Goal: Navigation & Orientation: Understand site structure

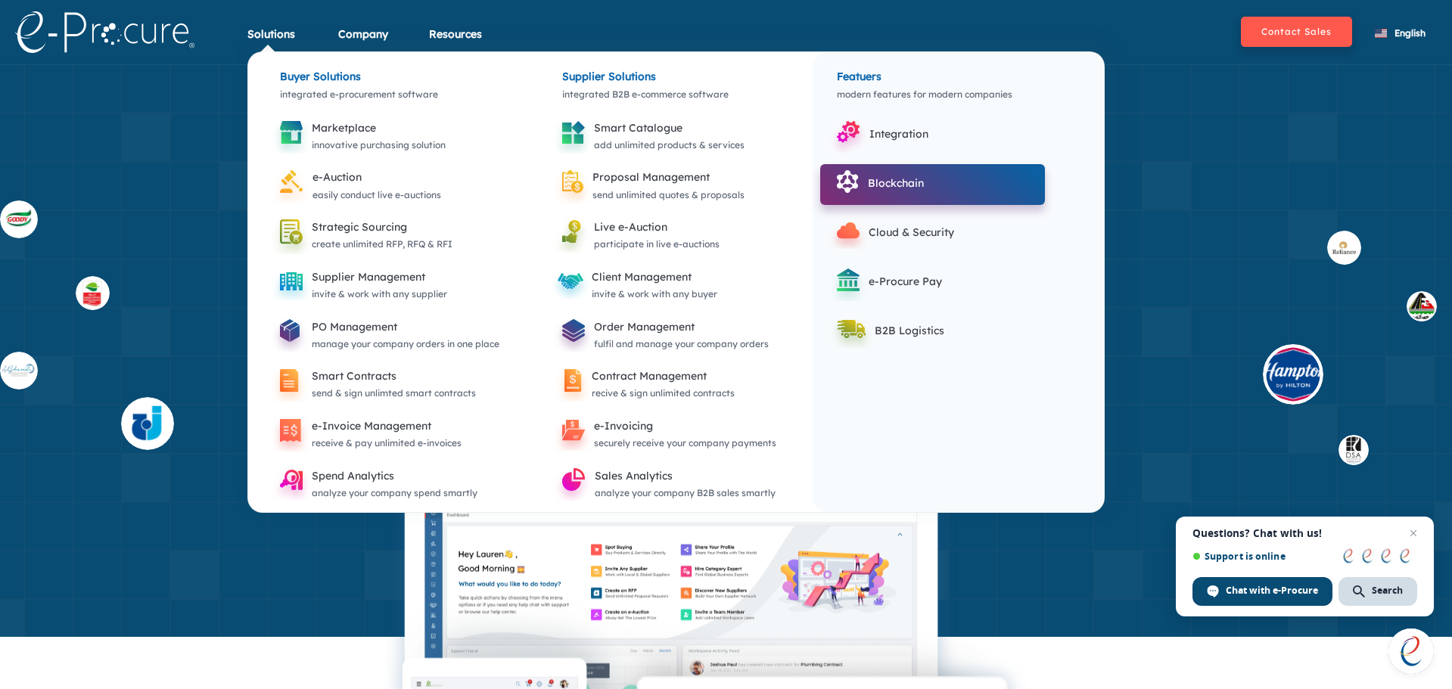
click at [872, 184] on div "Blockchain" at bounding box center [951, 183] width 166 height 18
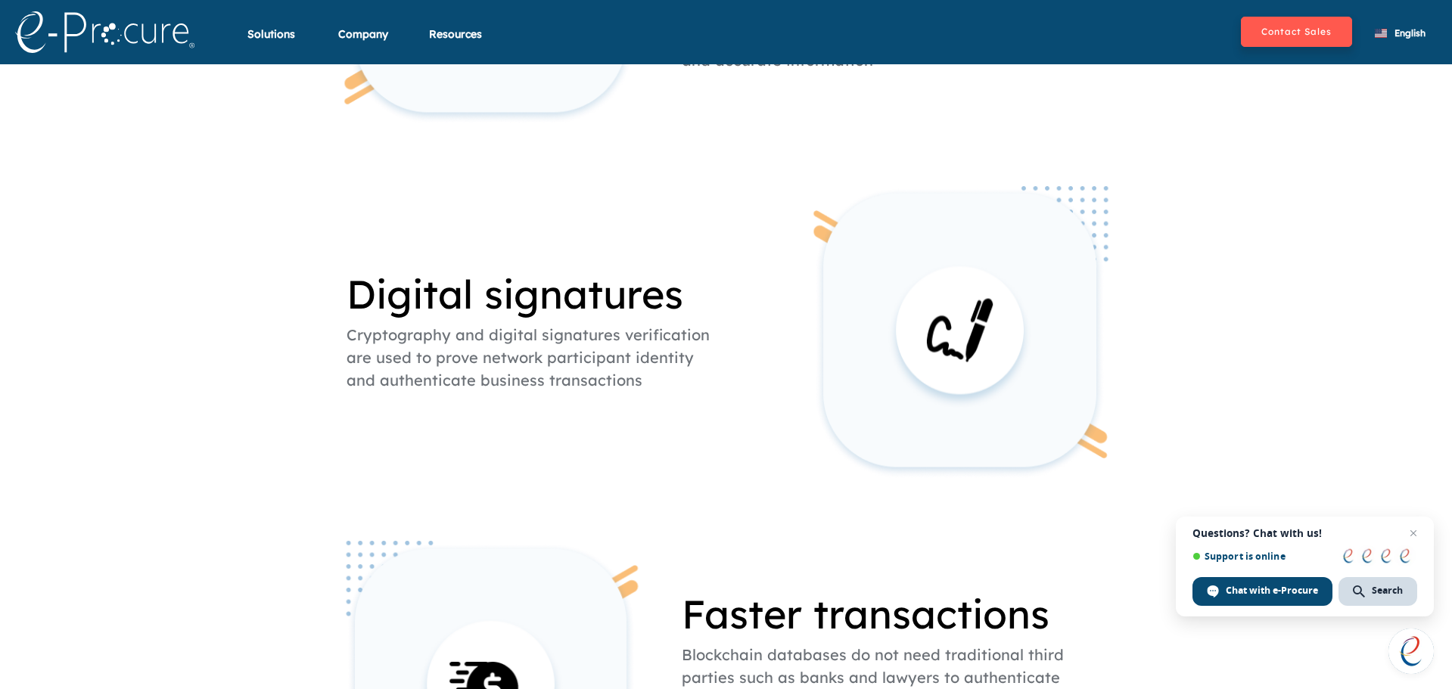
scroll to position [297, 0]
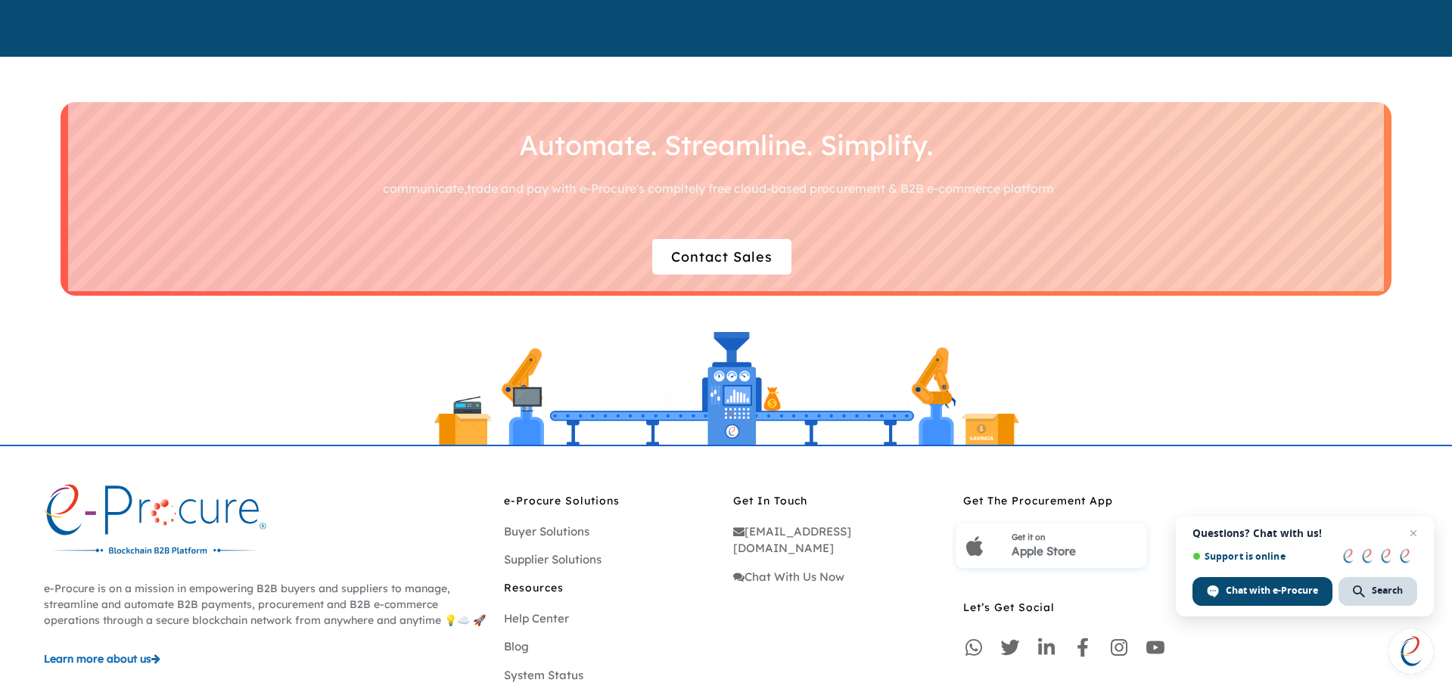
scroll to position [4538, 0]
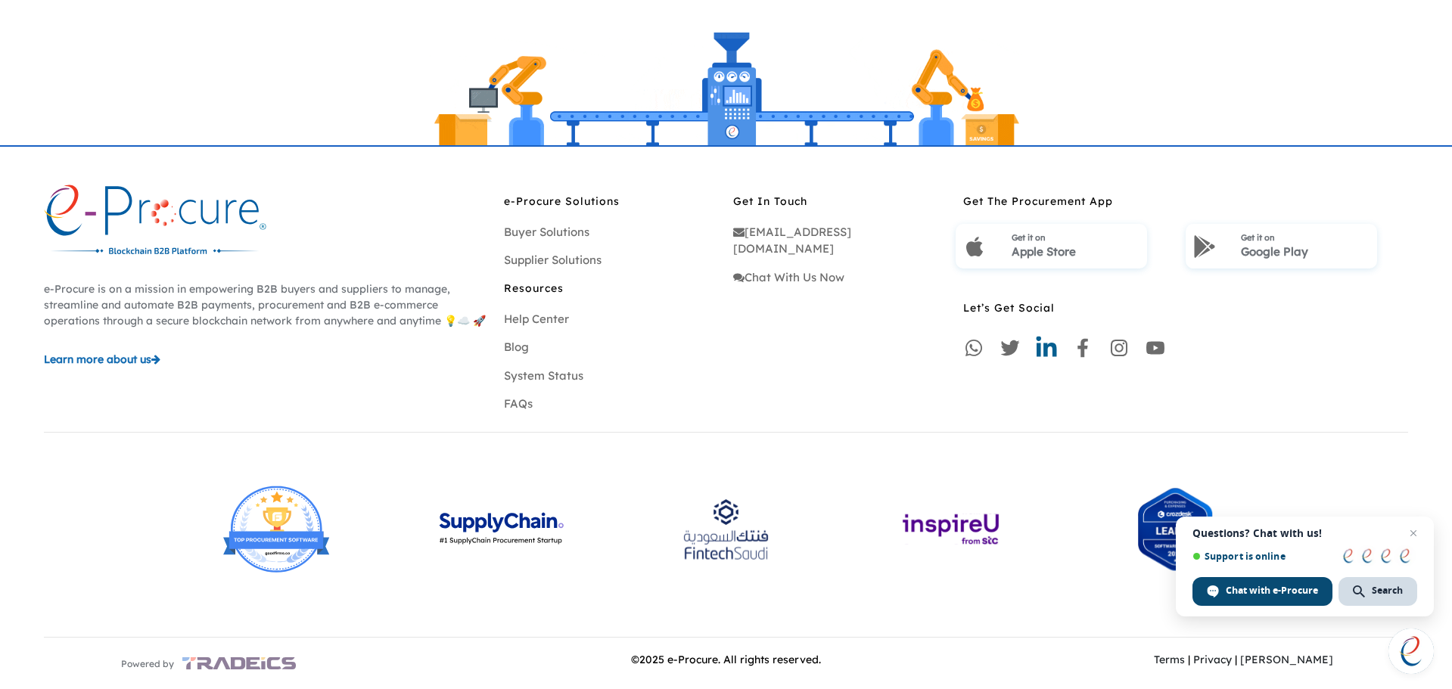
click at [1046, 348] on icon at bounding box center [1047, 347] width 20 height 20
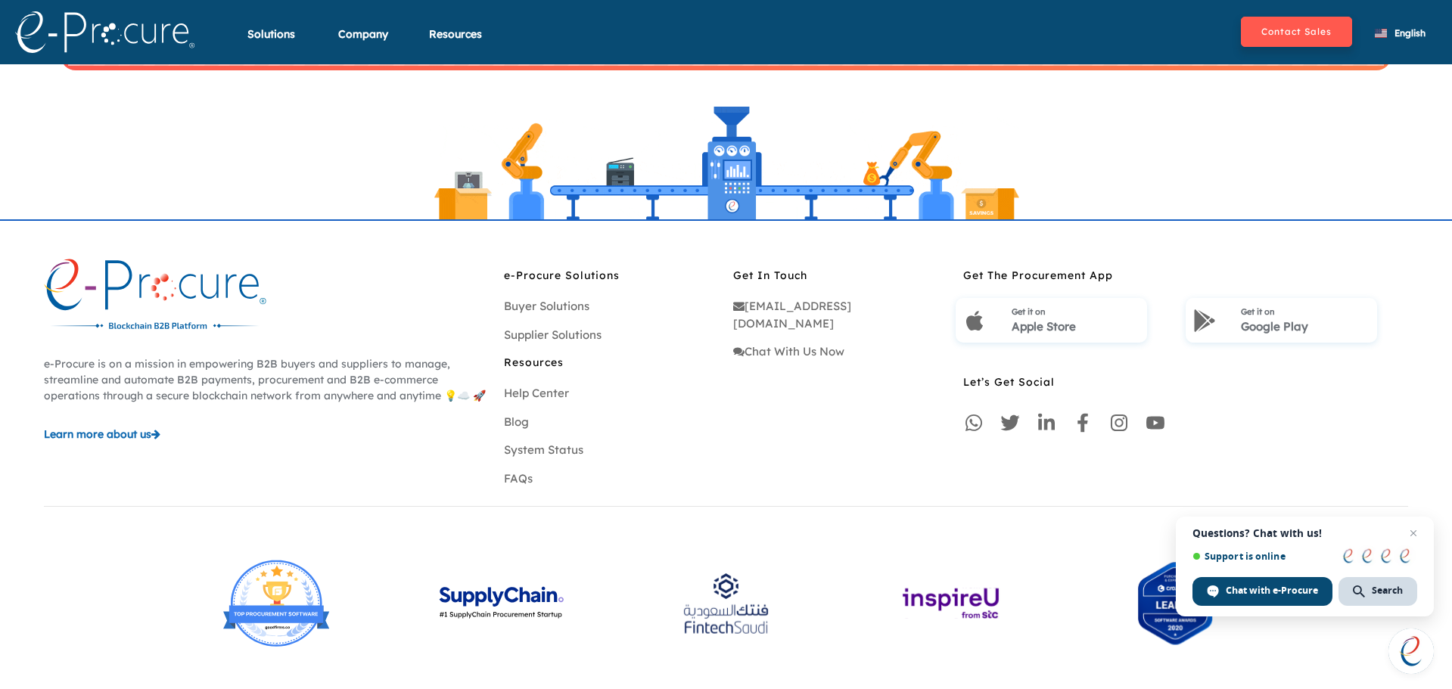
scroll to position [4399, 0]
click at [528, 311] on link "Buyer Solutions" at bounding box center [547, 307] width 86 height 14
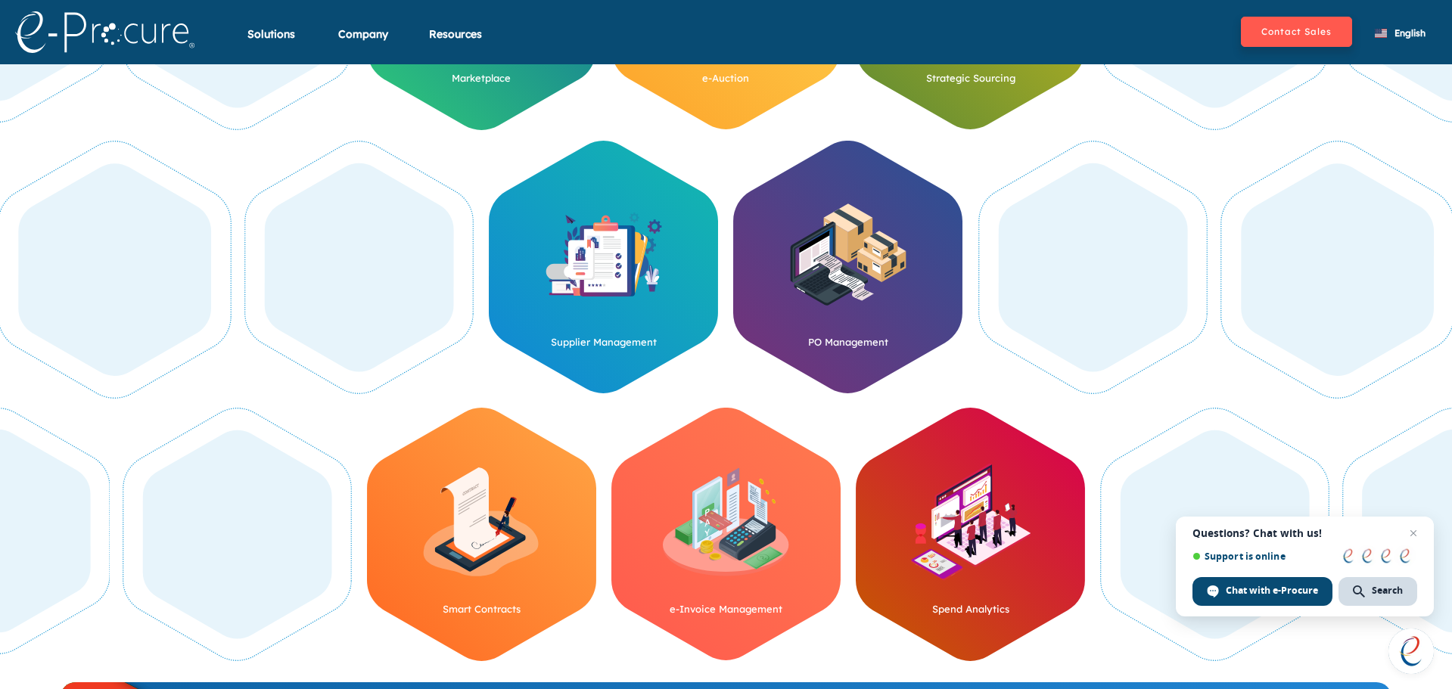
scroll to position [757, 0]
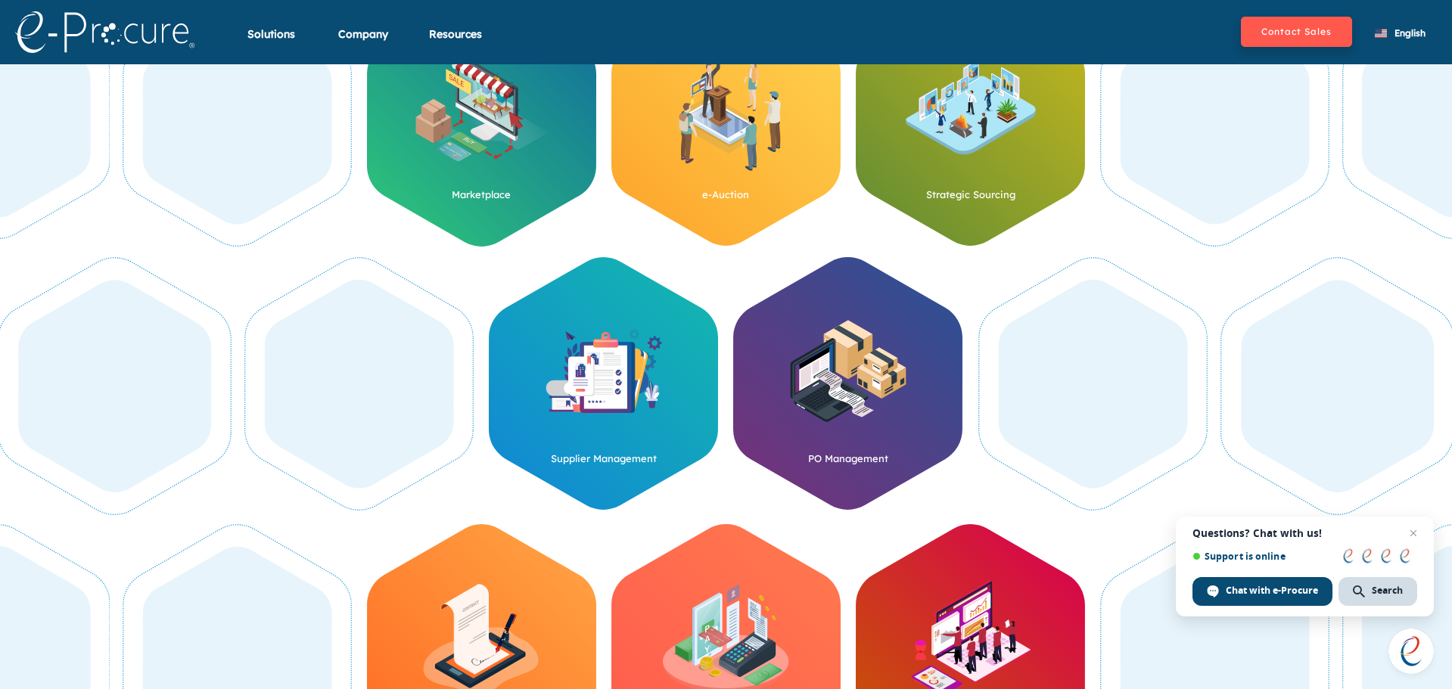
click at [608, 381] on img at bounding box center [604, 371] width 160 height 160
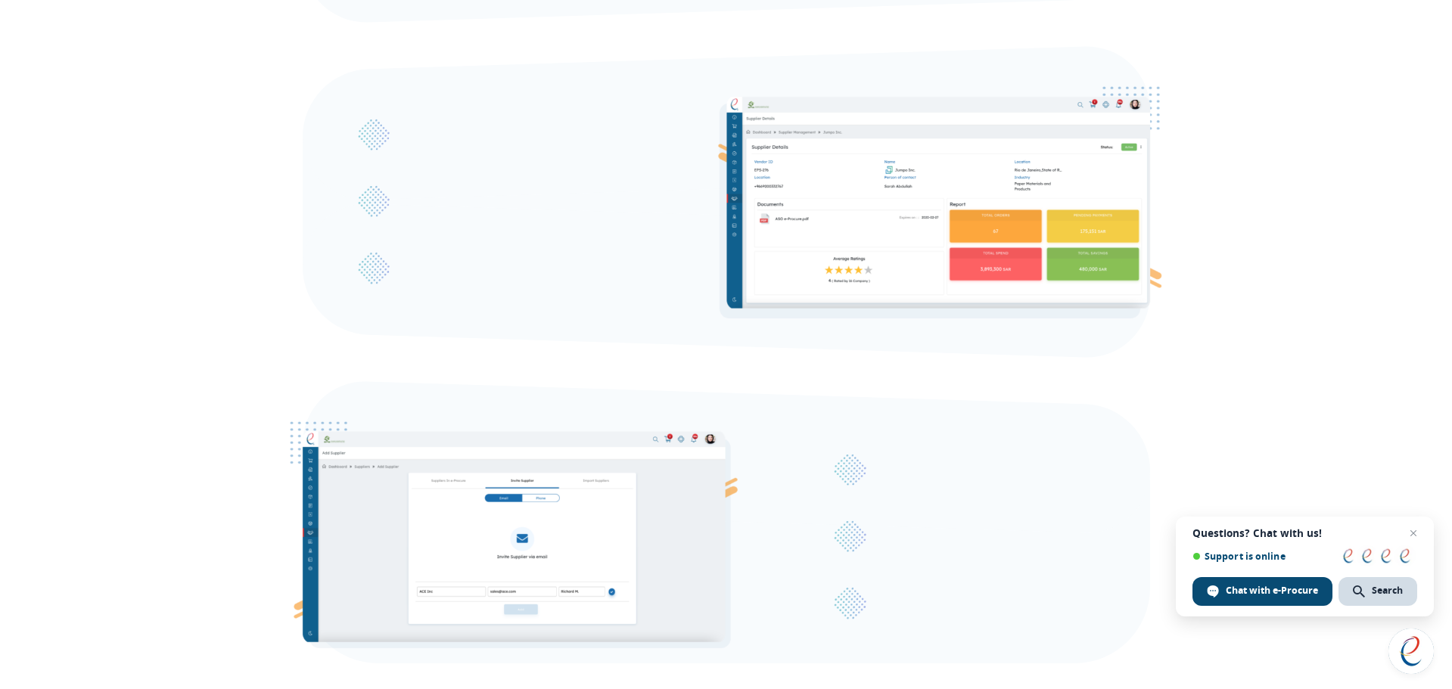
scroll to position [908, 0]
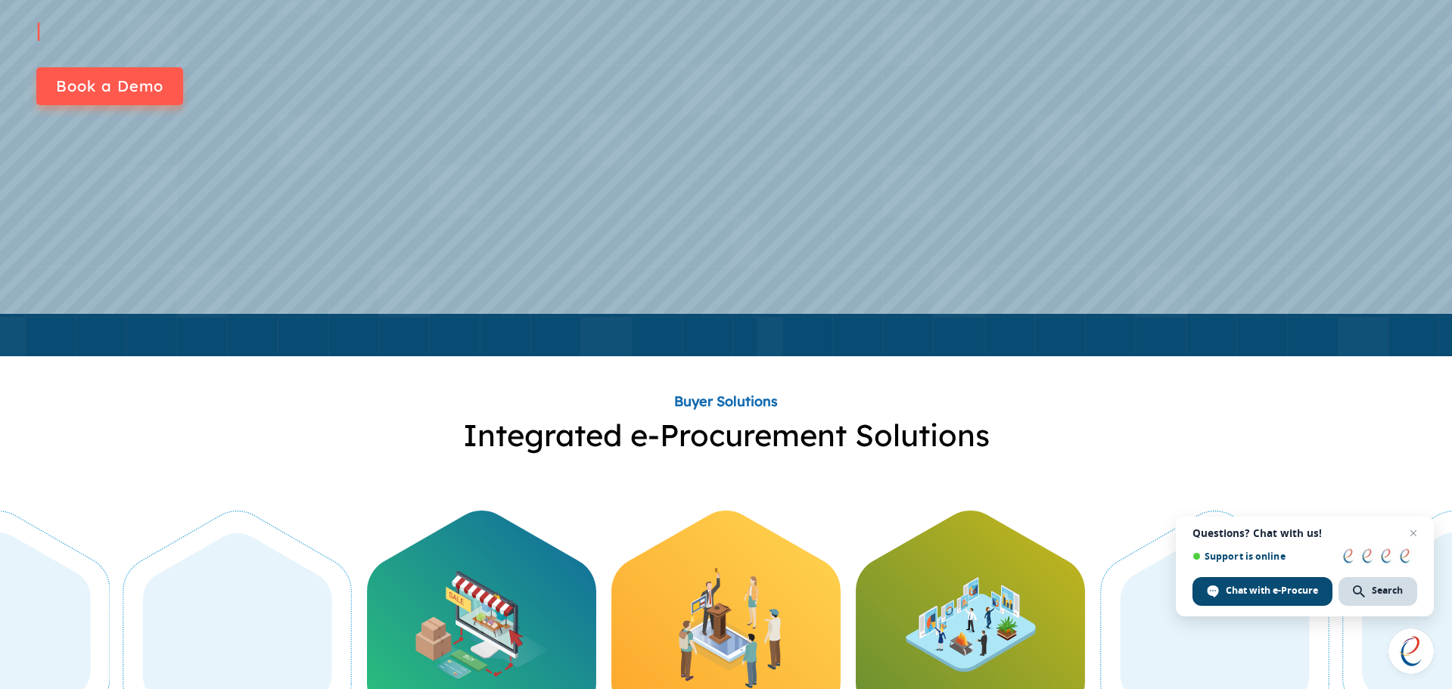
scroll to position [757, 0]
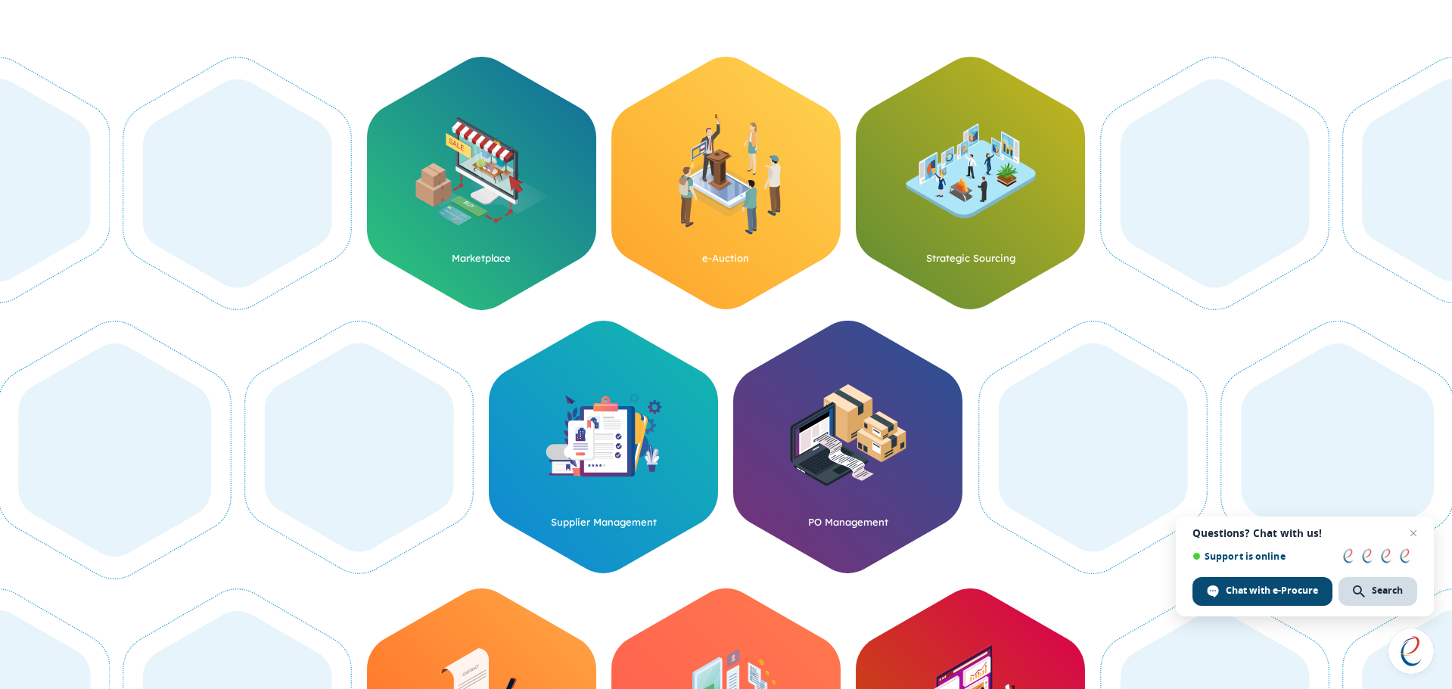
click at [994, 183] on img at bounding box center [971, 171] width 160 height 160
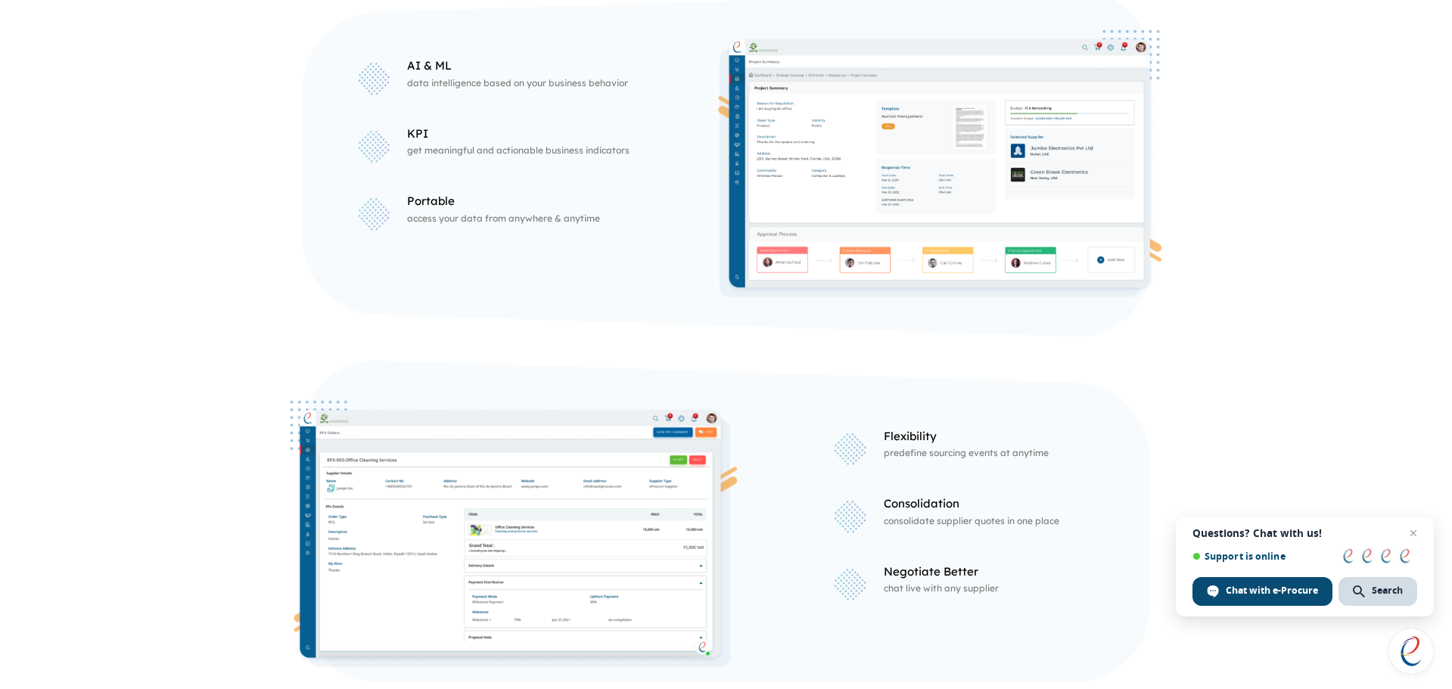
scroll to position [1135, 0]
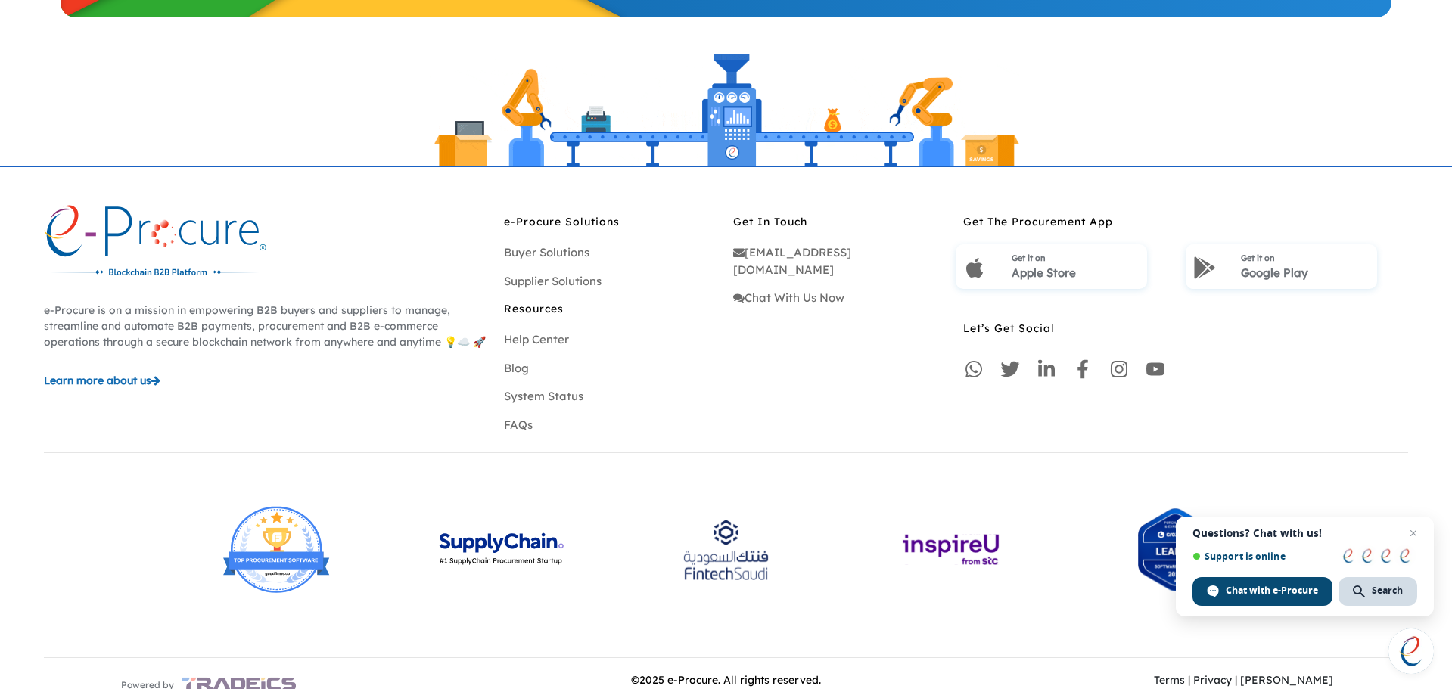
scroll to position [1873, 0]
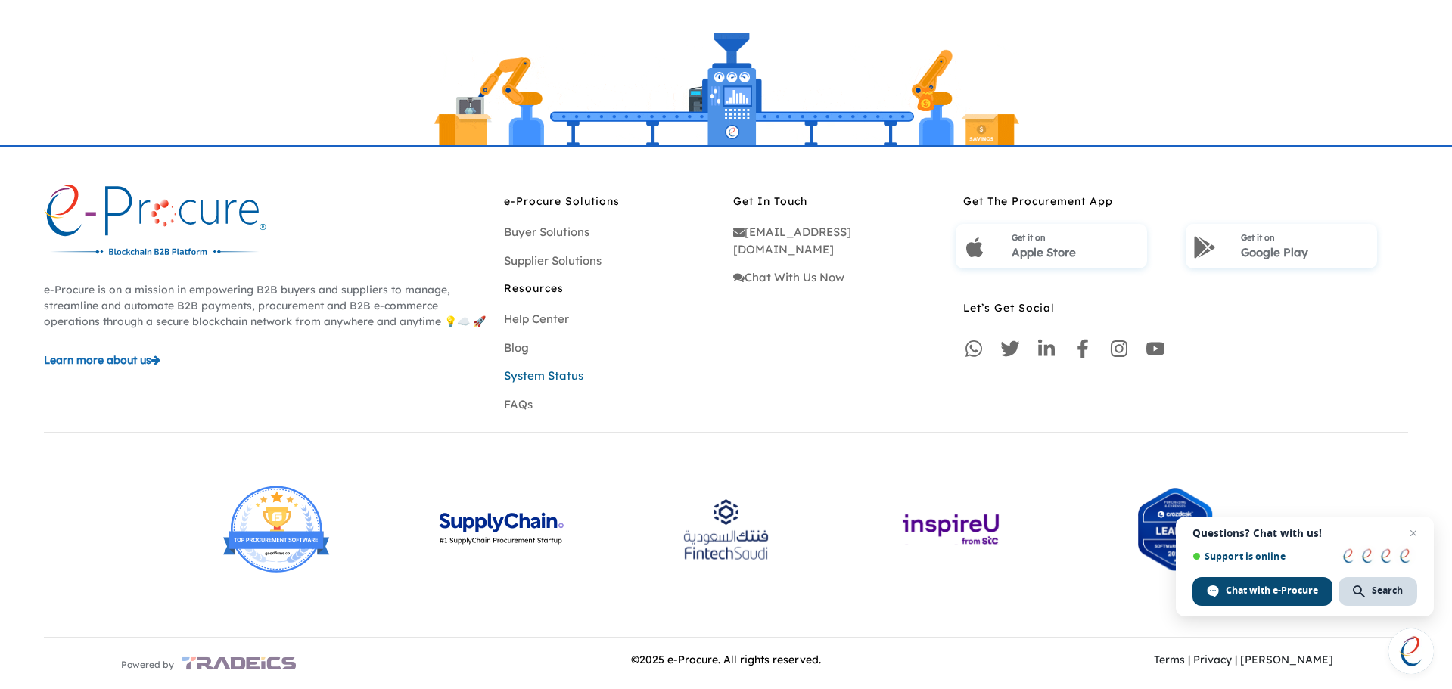
click at [546, 372] on link "System Status" at bounding box center [543, 376] width 79 height 14
click at [518, 257] on link "Supplier Solutions" at bounding box center [553, 261] width 98 height 14
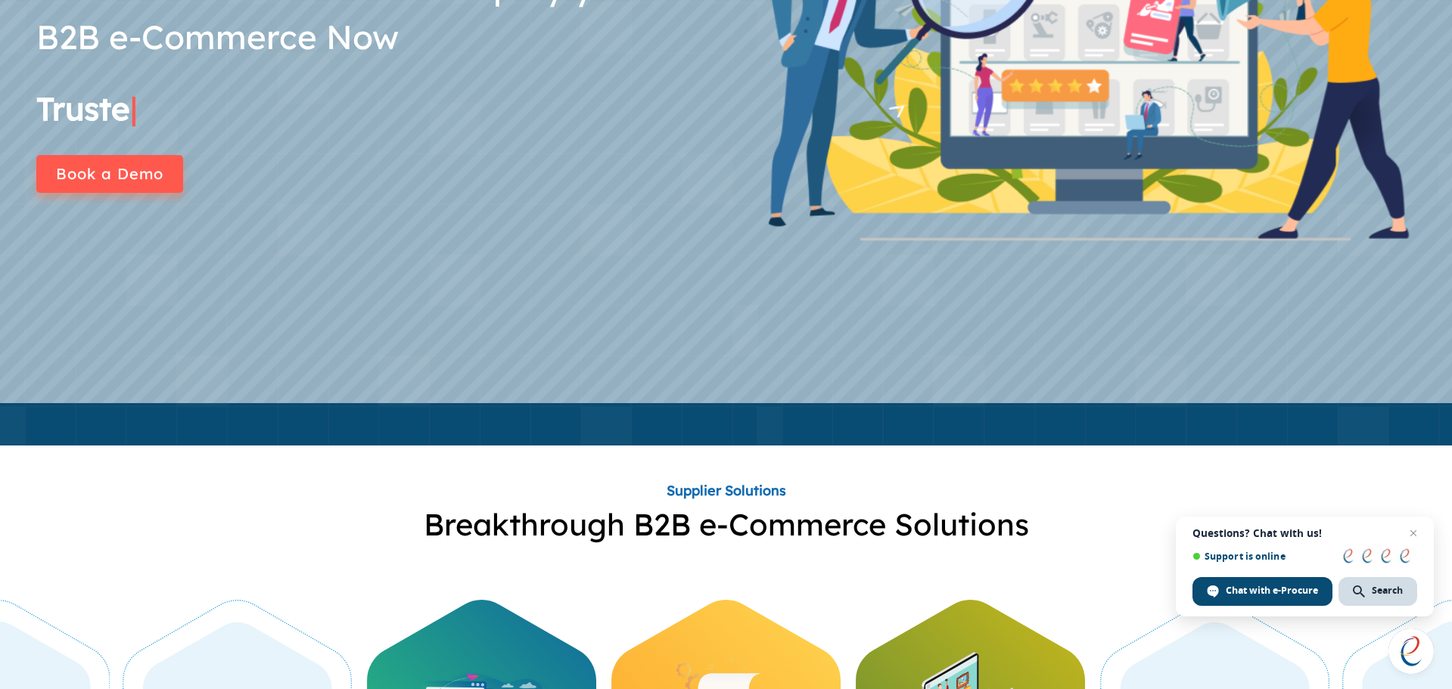
scroll to position [605, 0]
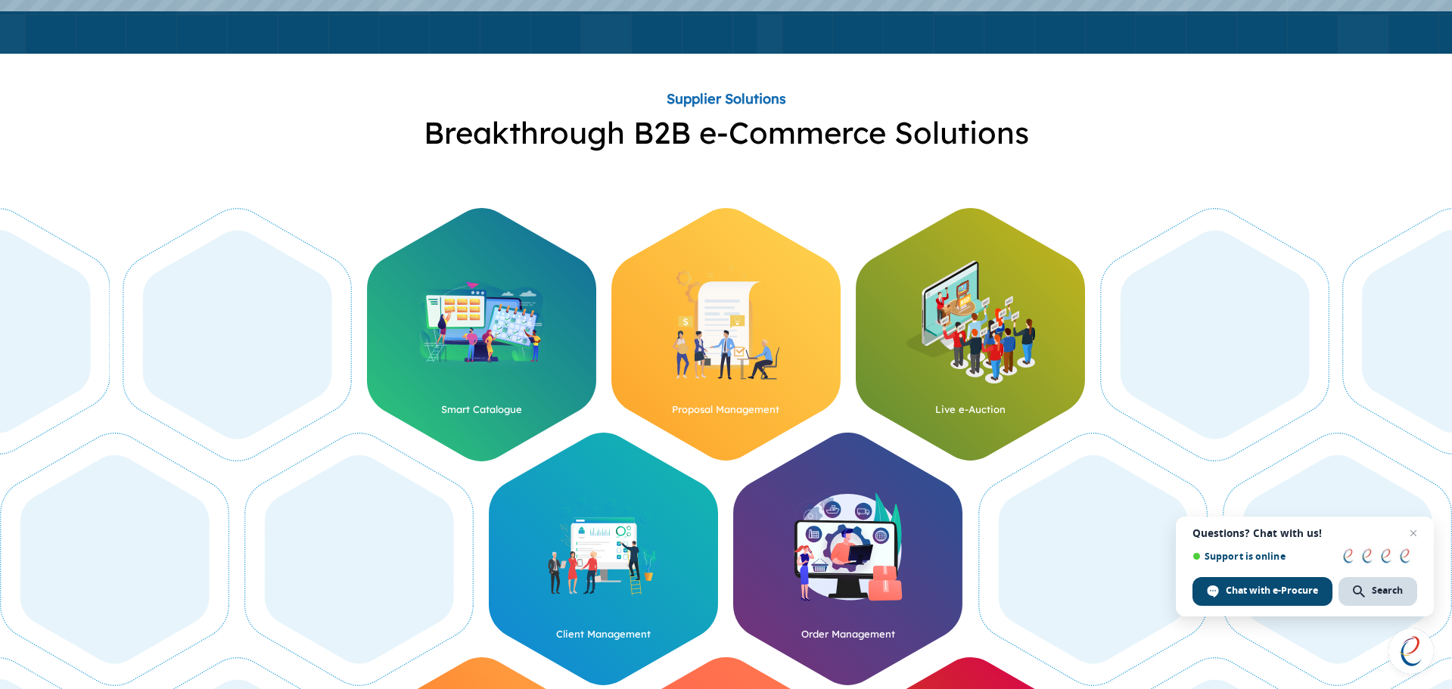
click at [507, 329] on img at bounding box center [481, 322] width 160 height 160
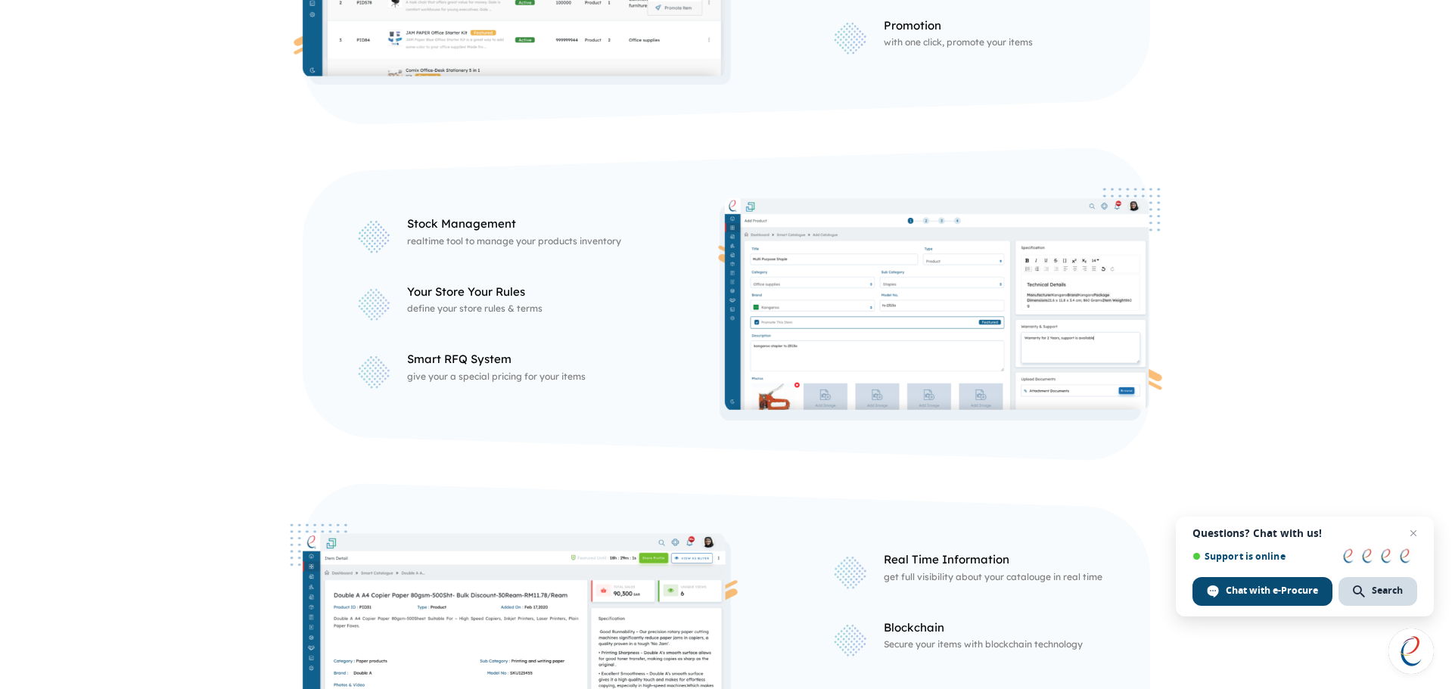
scroll to position [833, 0]
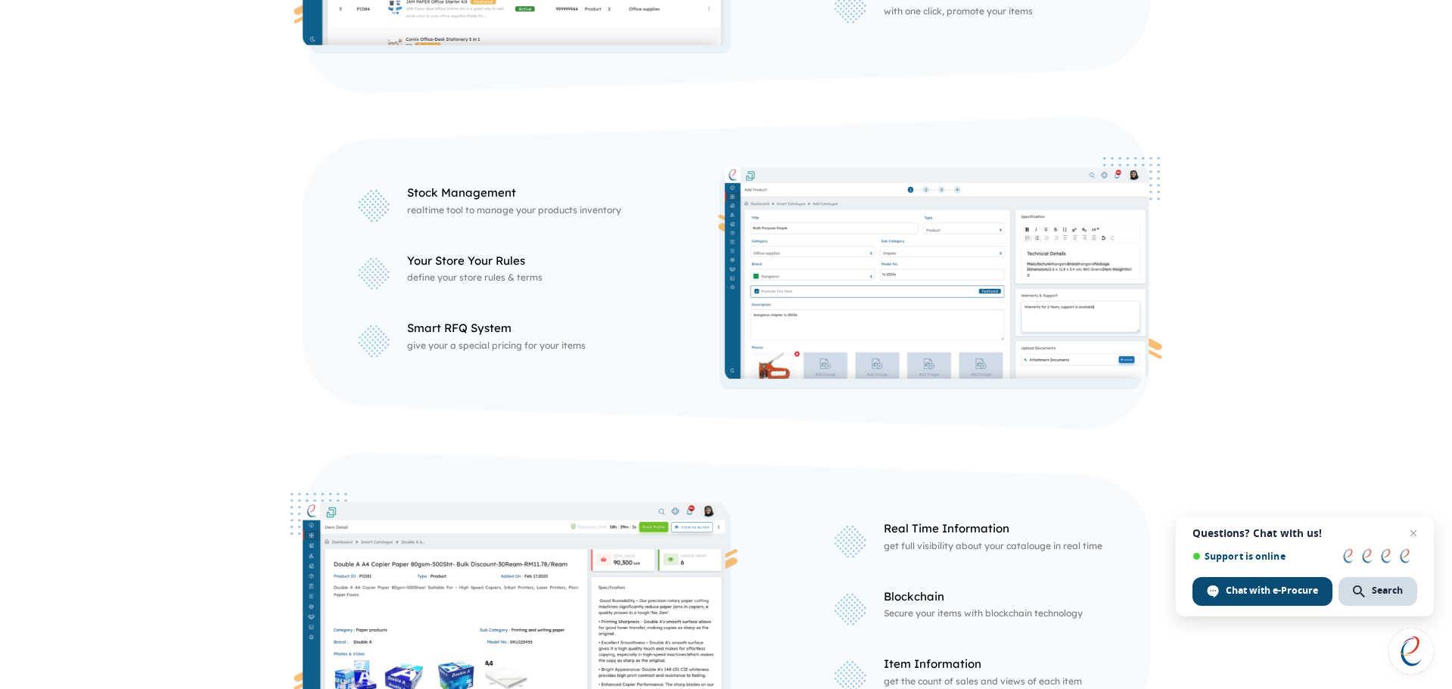
scroll to position [605, 0]
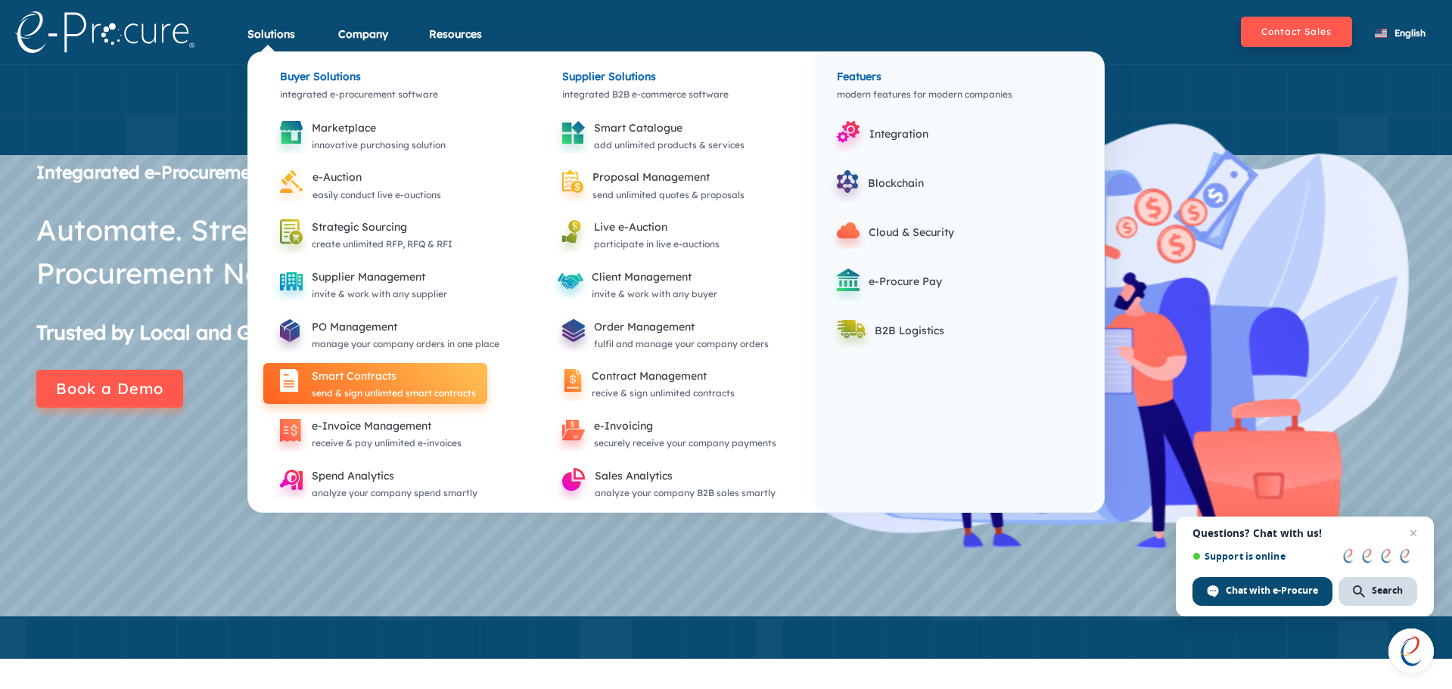
click at [363, 376] on div "Smart Contracts" at bounding box center [394, 376] width 164 height 18
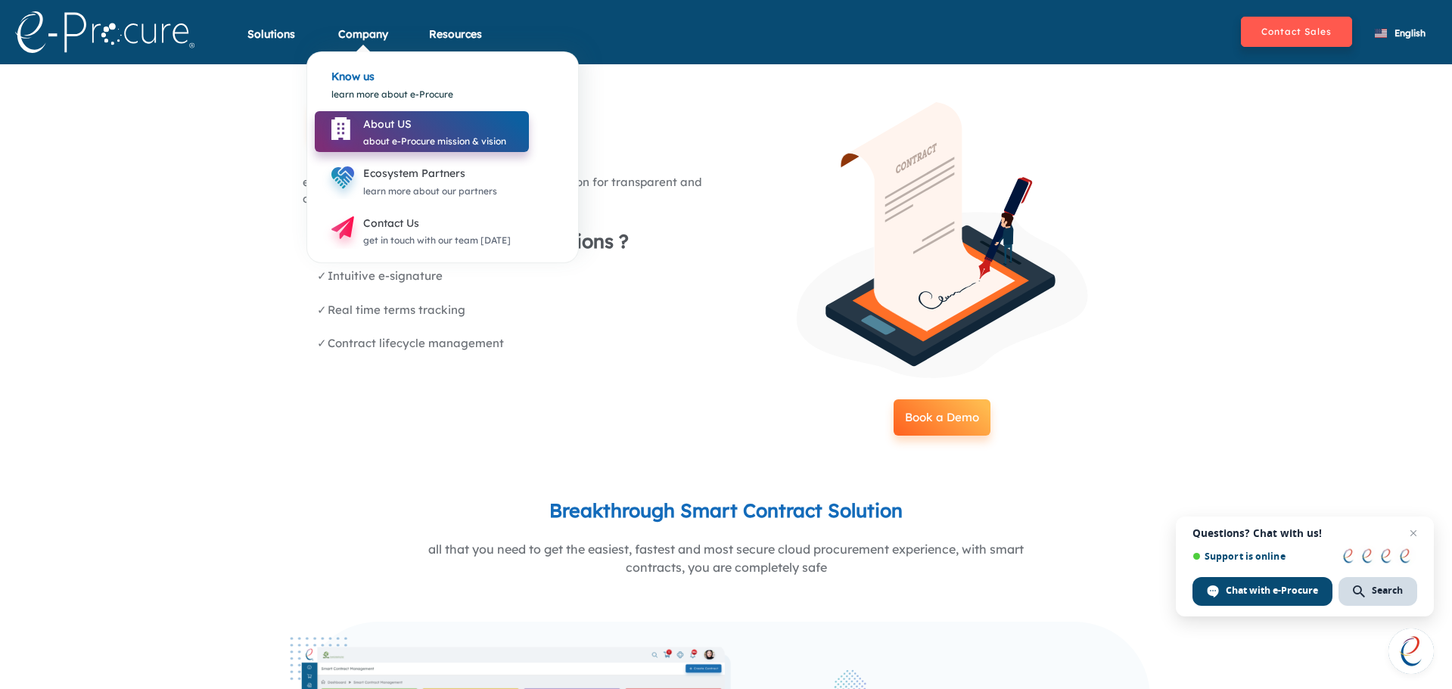
click at [409, 127] on div "About US" at bounding box center [434, 124] width 143 height 18
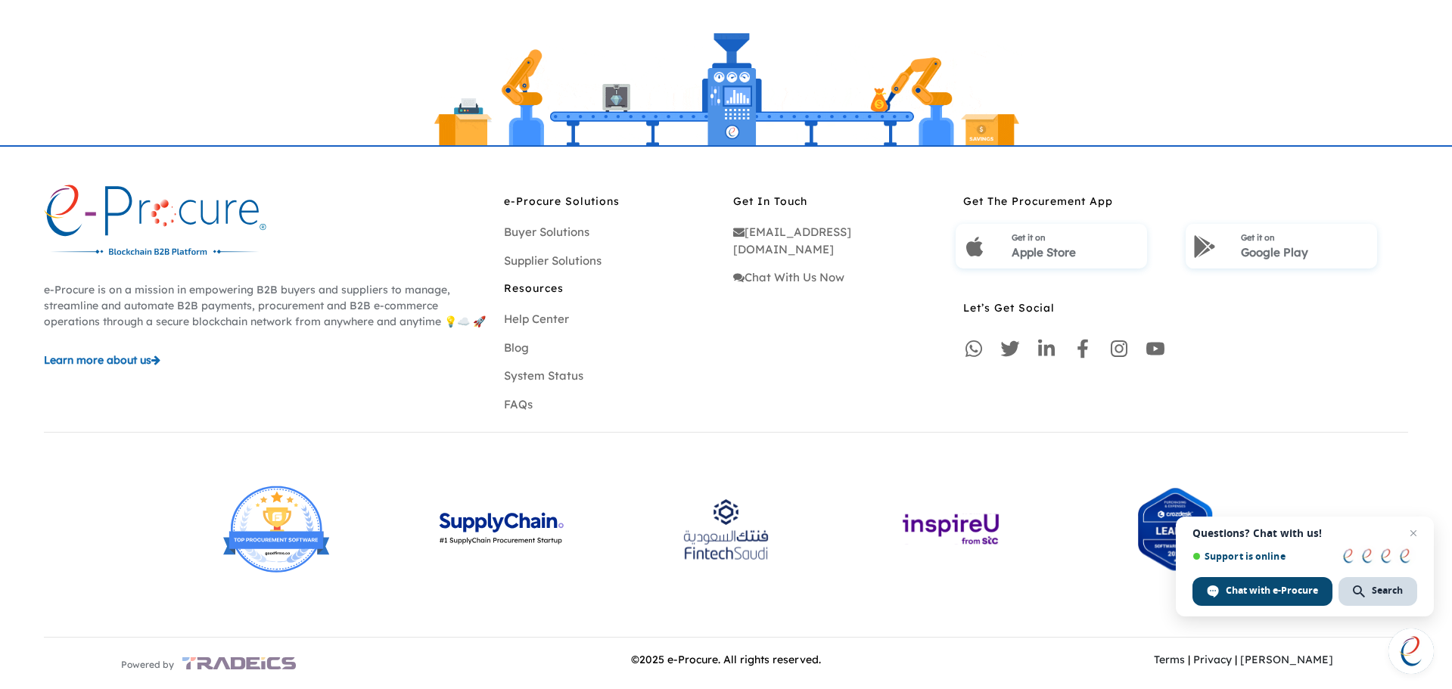
scroll to position [1626, 0]
click at [1416, 534] on span "Close chat" at bounding box center [1414, 533] width 19 height 19
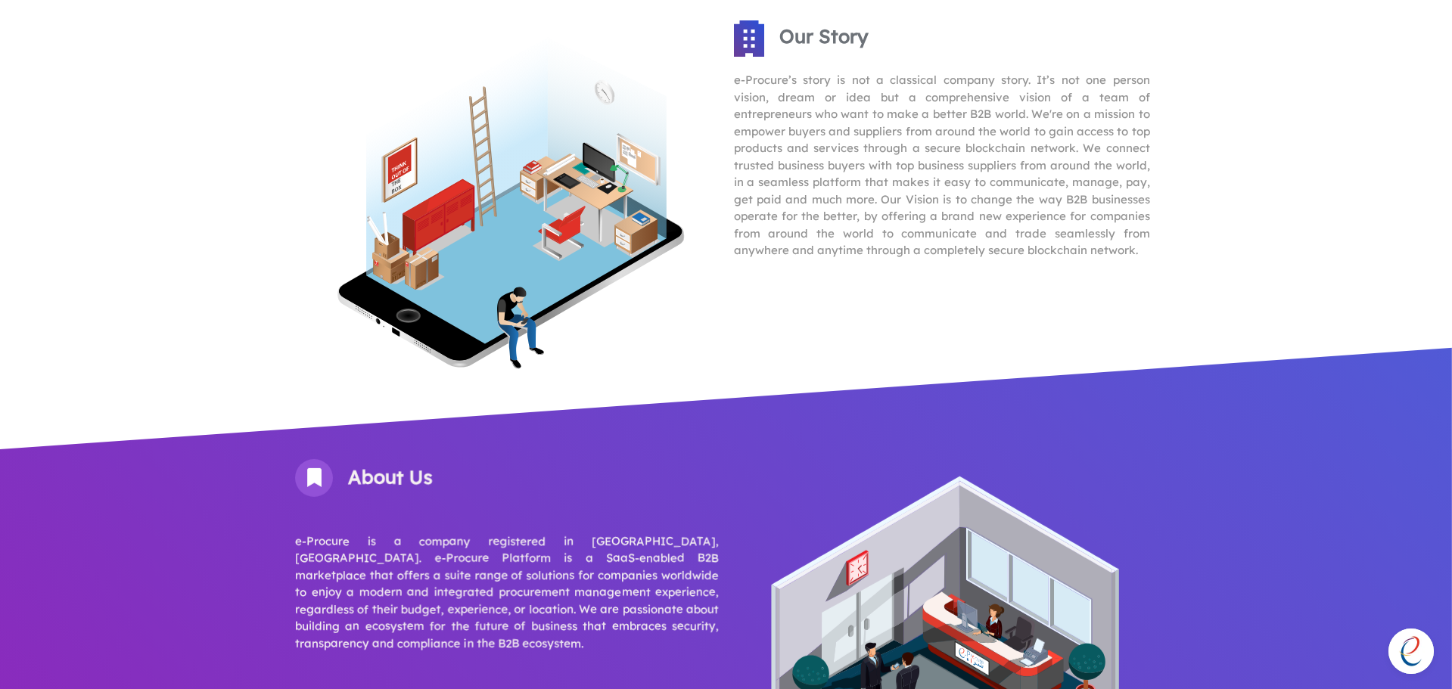
scroll to position [0, 0]
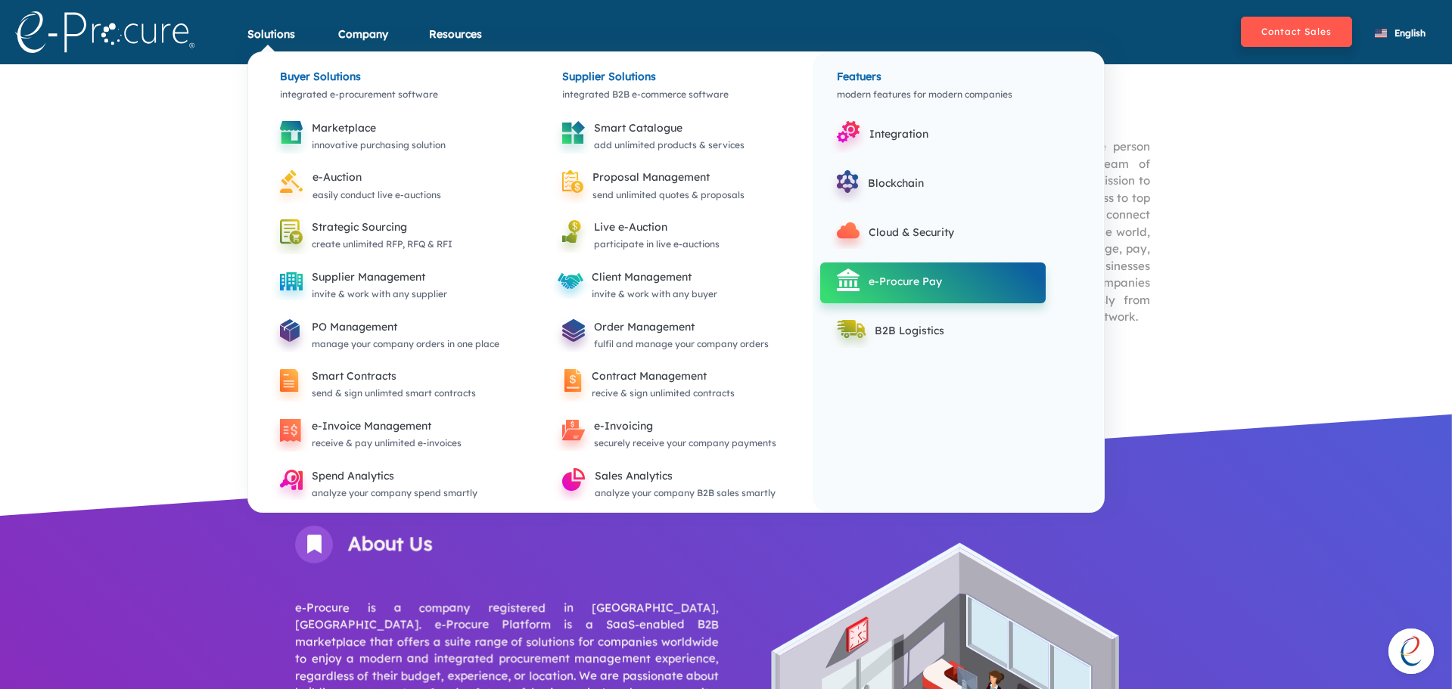
click at [917, 284] on div "e-Procure Pay" at bounding box center [952, 281] width 166 height 18
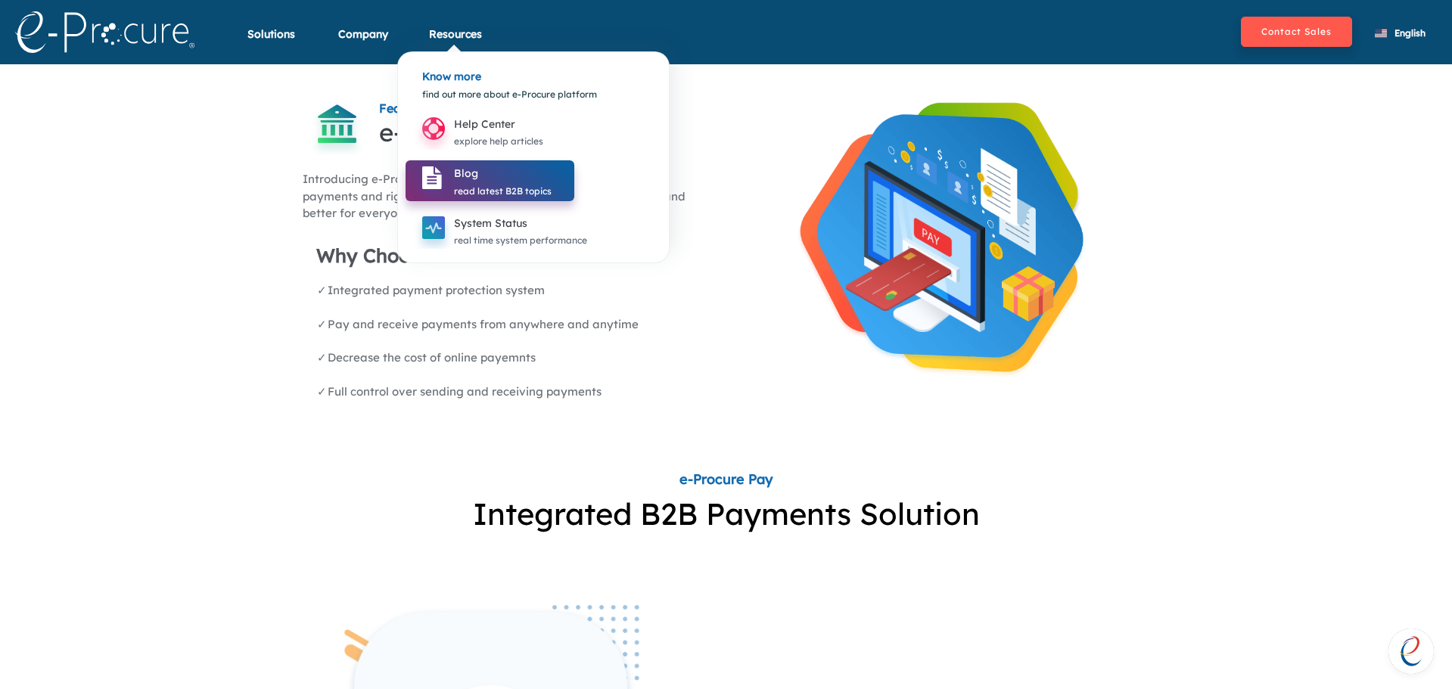
click at [475, 181] on div "Blog" at bounding box center [503, 173] width 98 height 18
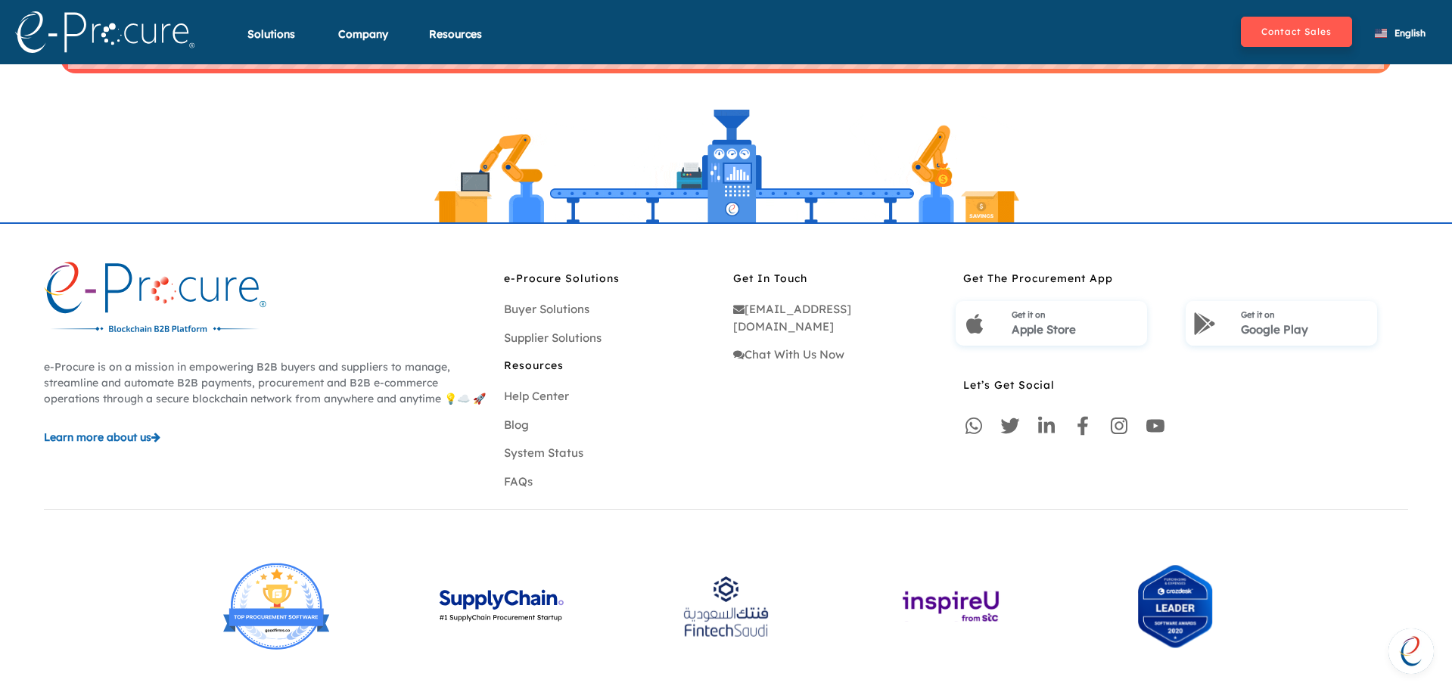
scroll to position [4474, 0]
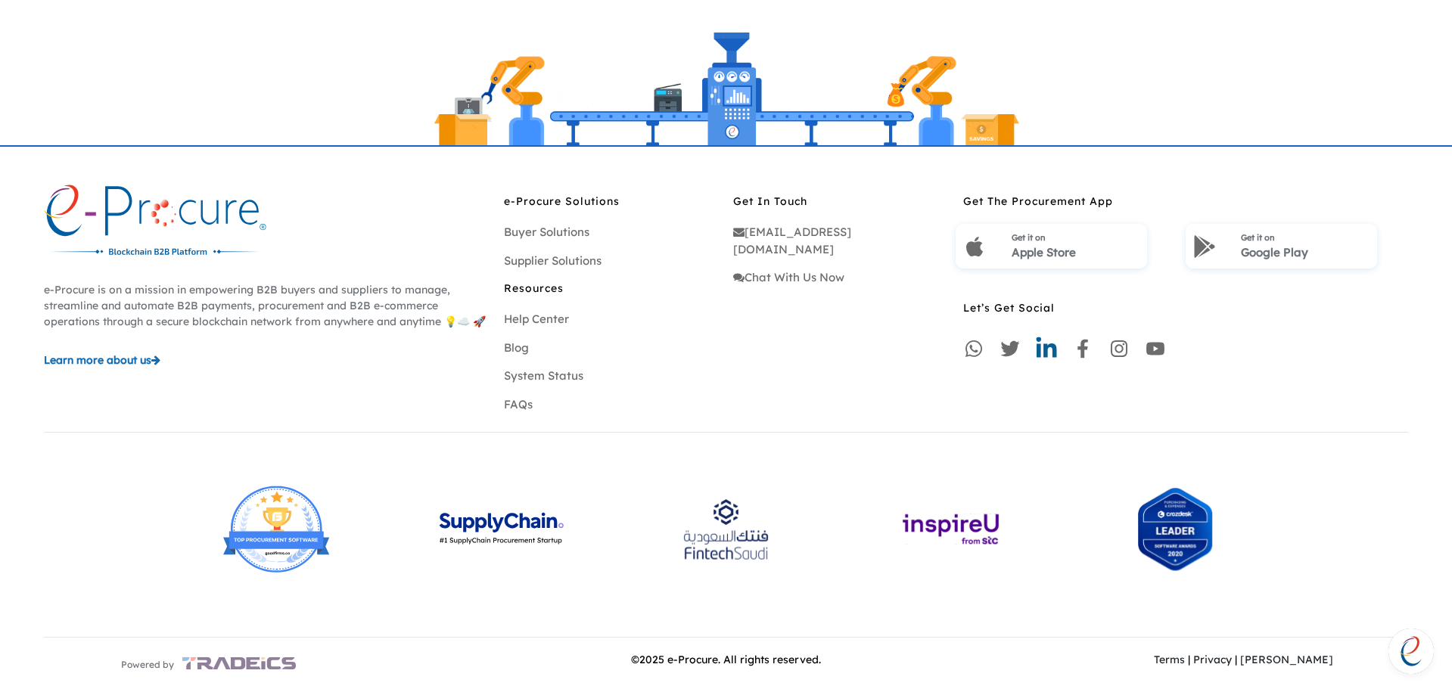
click at [1044, 349] on icon at bounding box center [1047, 347] width 20 height 20
click at [1155, 341] on icon at bounding box center [1155, 348] width 23 height 23
